Goal: Information Seeking & Learning: Learn about a topic

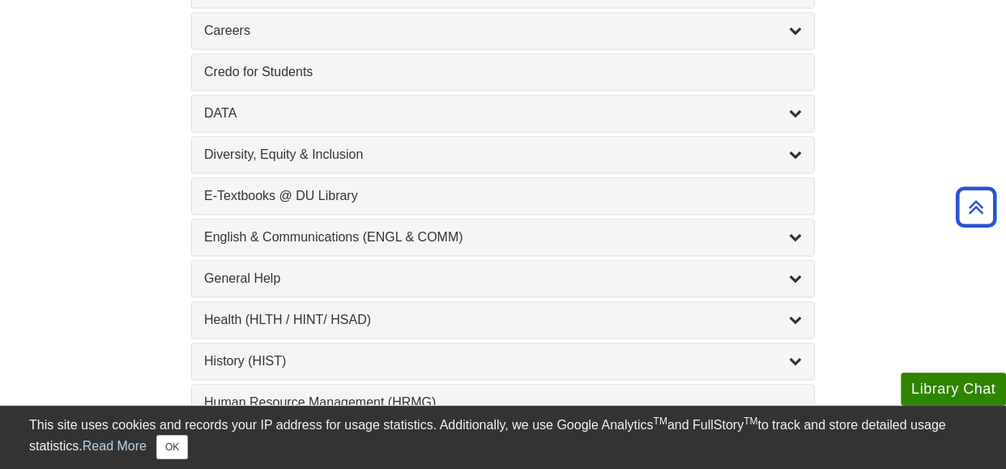
scroll to position [842, 0]
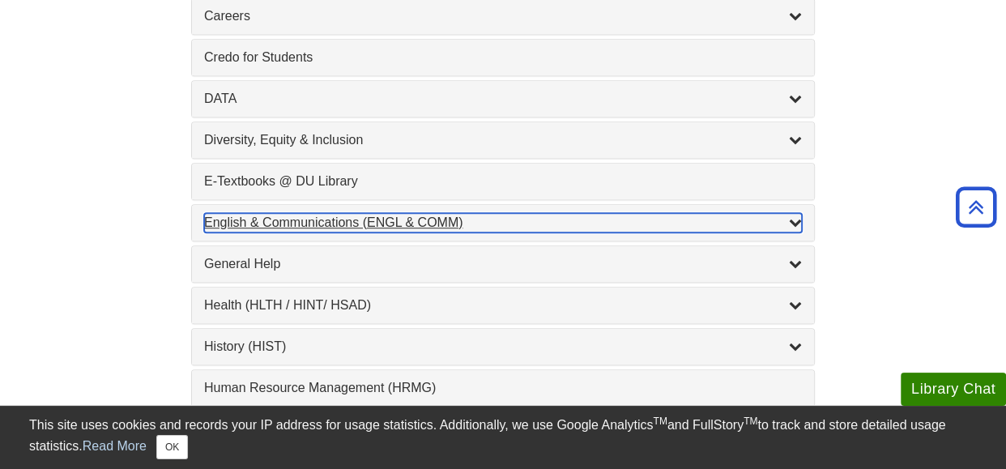
click at [265, 228] on div "English & Communications (ENGL & COMM) , 6 guides" at bounding box center [503, 222] width 598 height 19
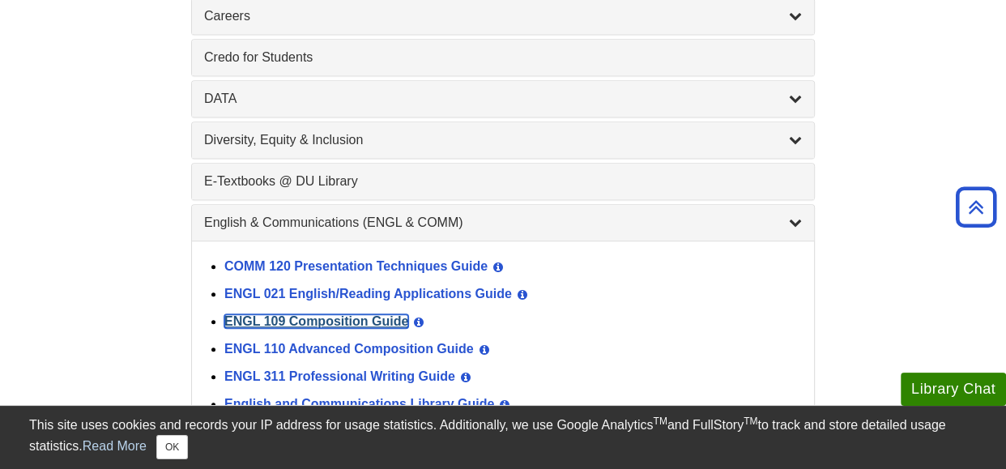
click at [296, 321] on link "ENGL 109 Composition Guide" at bounding box center [316, 321] width 184 height 14
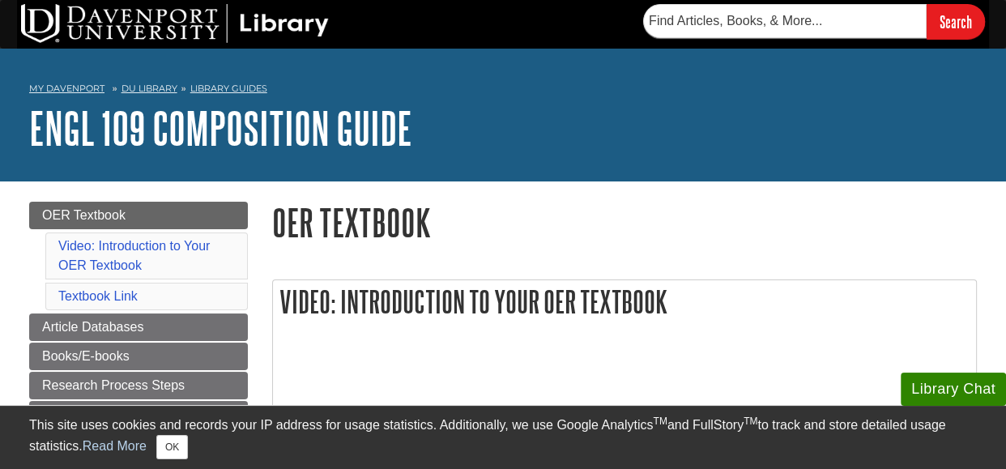
click at [734, 227] on h1 "OER Textbook" at bounding box center [624, 222] width 705 height 41
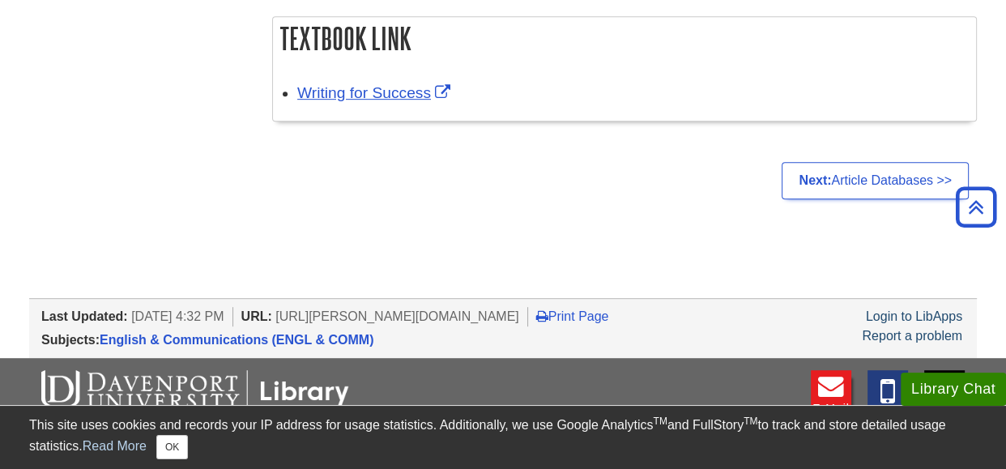
scroll to position [778, 0]
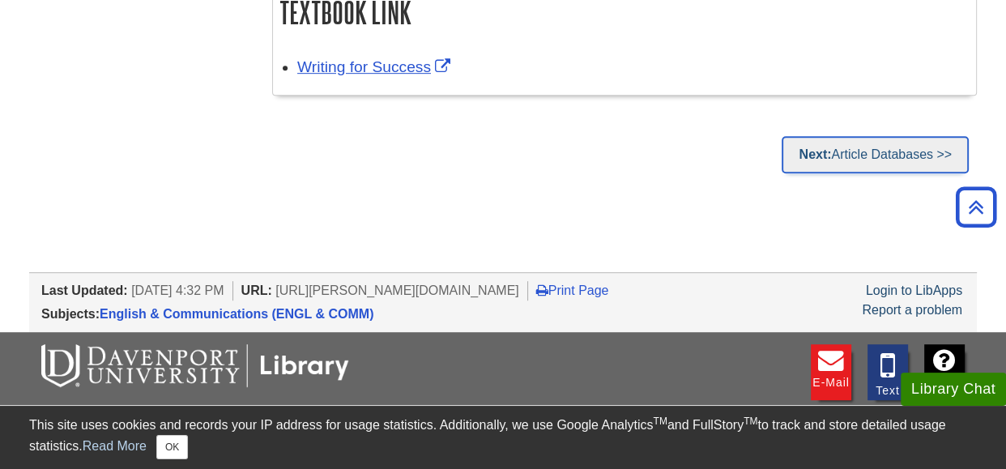
click at [879, 159] on link "Next: Article Databases >>" at bounding box center [875, 154] width 187 height 37
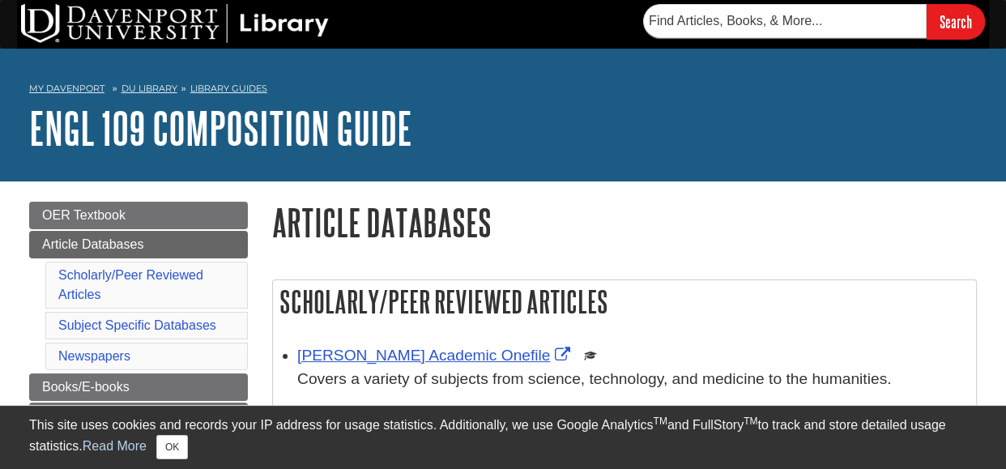
click at [670, 220] on h1 "Article Databases" at bounding box center [624, 222] width 705 height 41
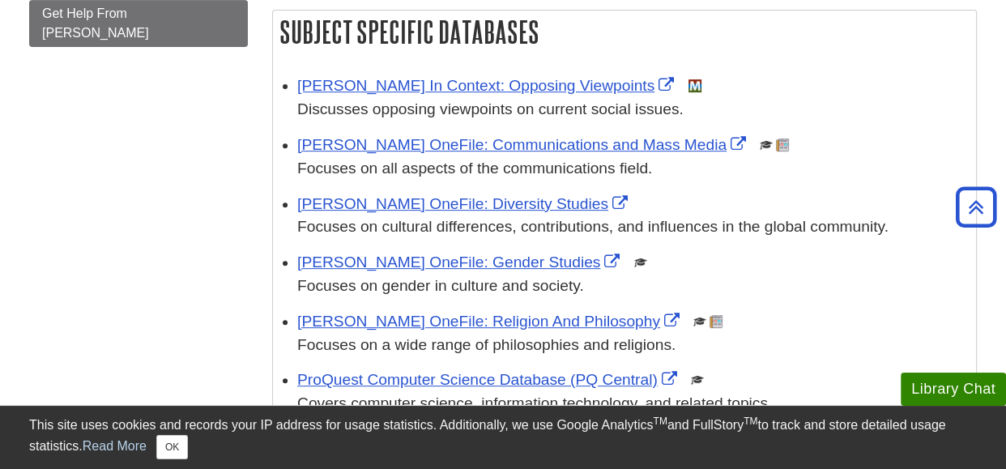
scroll to position [518, 0]
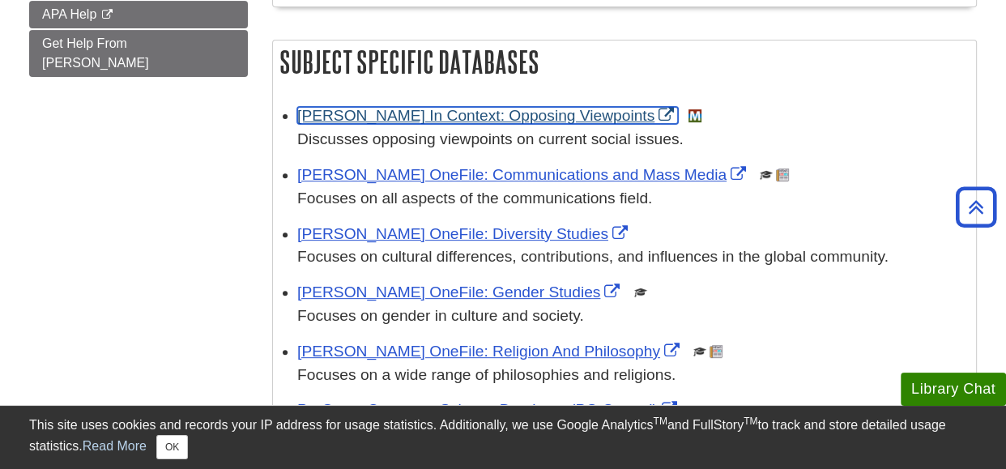
click at [483, 117] on link "[PERSON_NAME] In Context: Opposing Viewpoints" at bounding box center [487, 115] width 381 height 17
